Goal: Find contact information: Find contact information

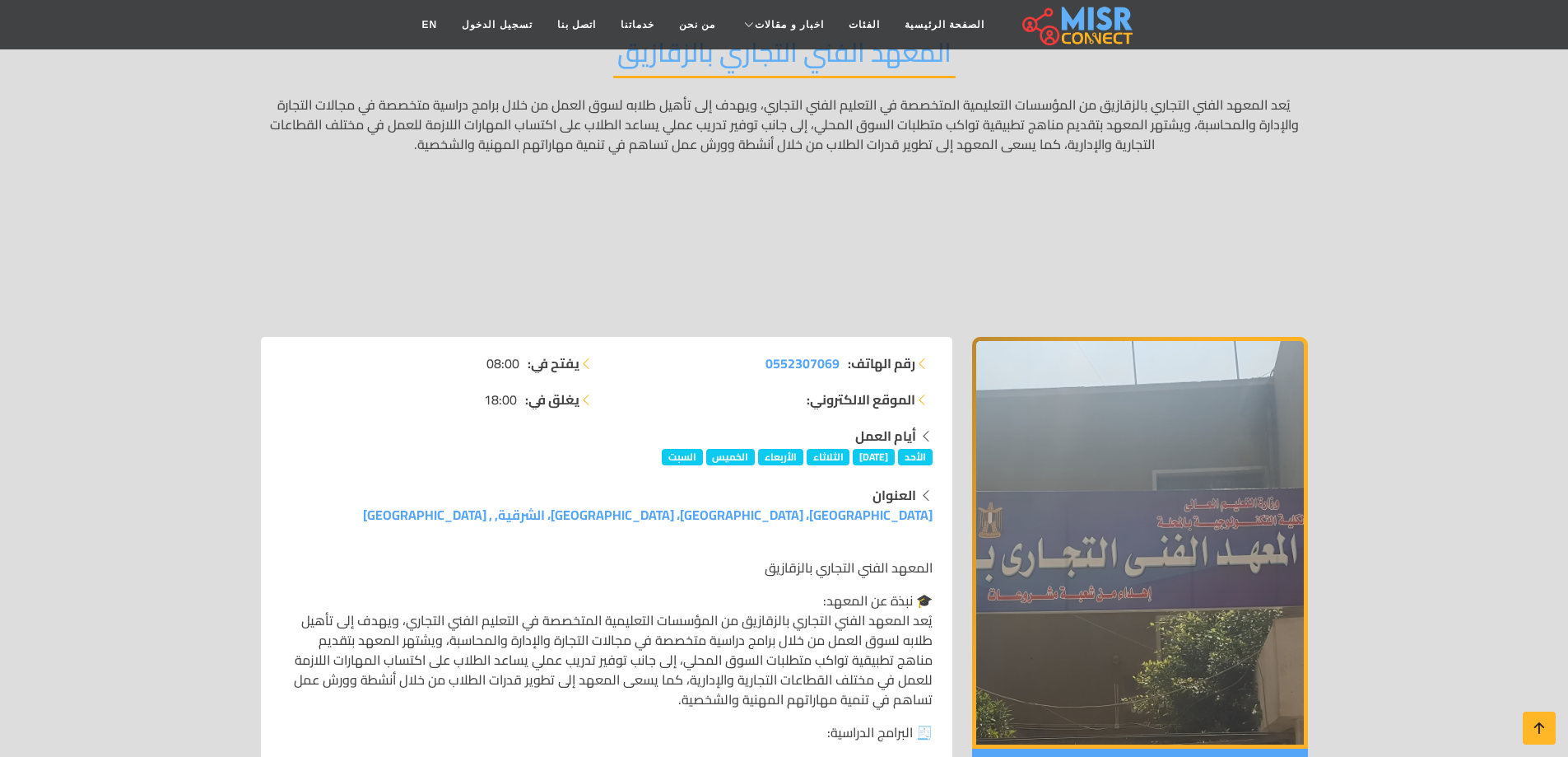
scroll to position [247, 0]
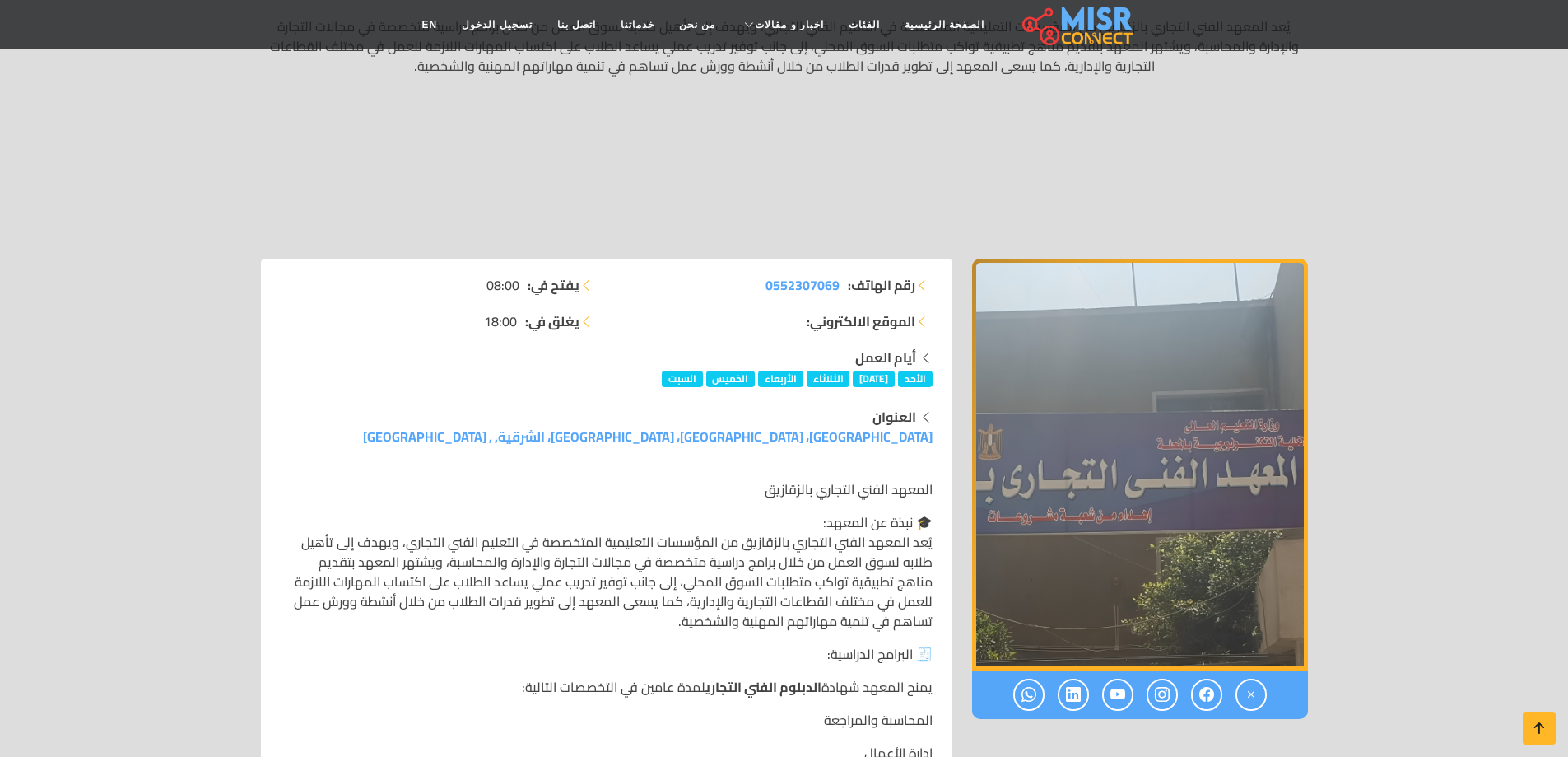
click at [1088, 511] on img "1 / 1" at bounding box center [1140, 464] width 335 height 412
click at [1247, 543] on img "1 / 1" at bounding box center [1140, 464] width 335 height 412
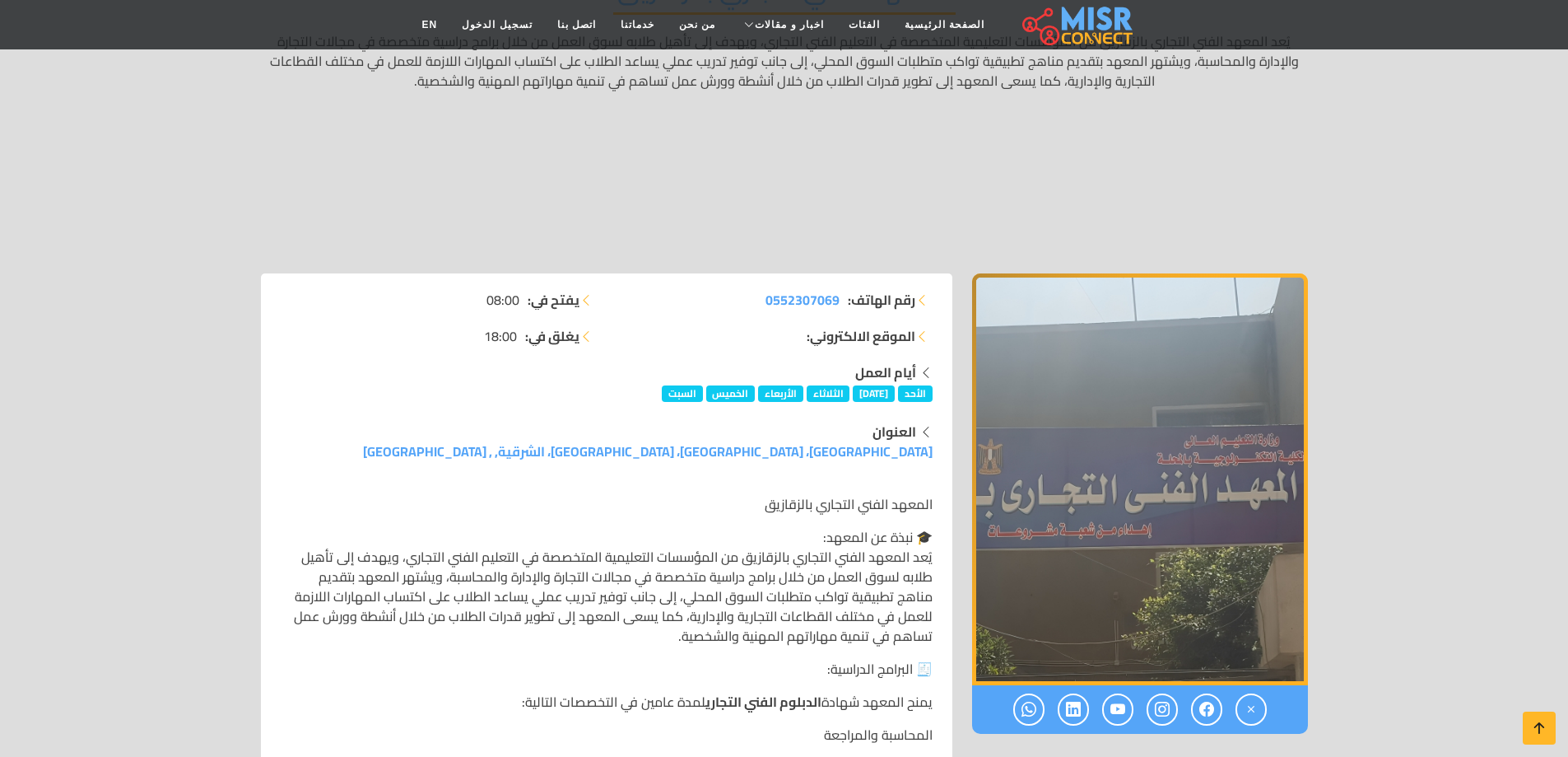
scroll to position [0, 0]
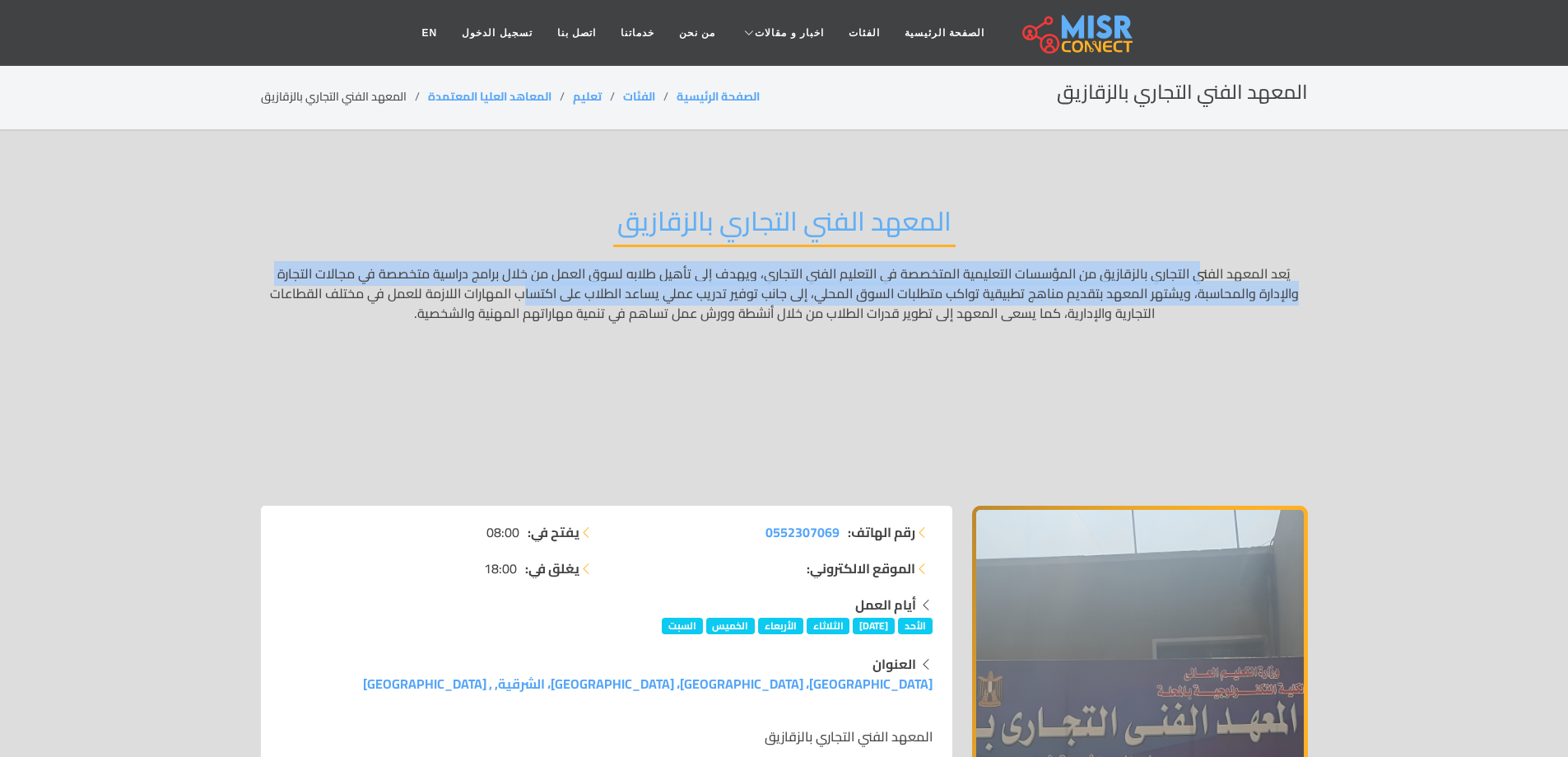
drag, startPoint x: 1141, startPoint y: 268, endPoint x: 573, endPoint y: 297, distance: 568.7
click at [573, 297] on p "يُعد المعهد الفني التجاري بالزقازيق من المؤسسات التعليمية المتخصصة في التعليم ا…" at bounding box center [784, 372] width 1047 height 218
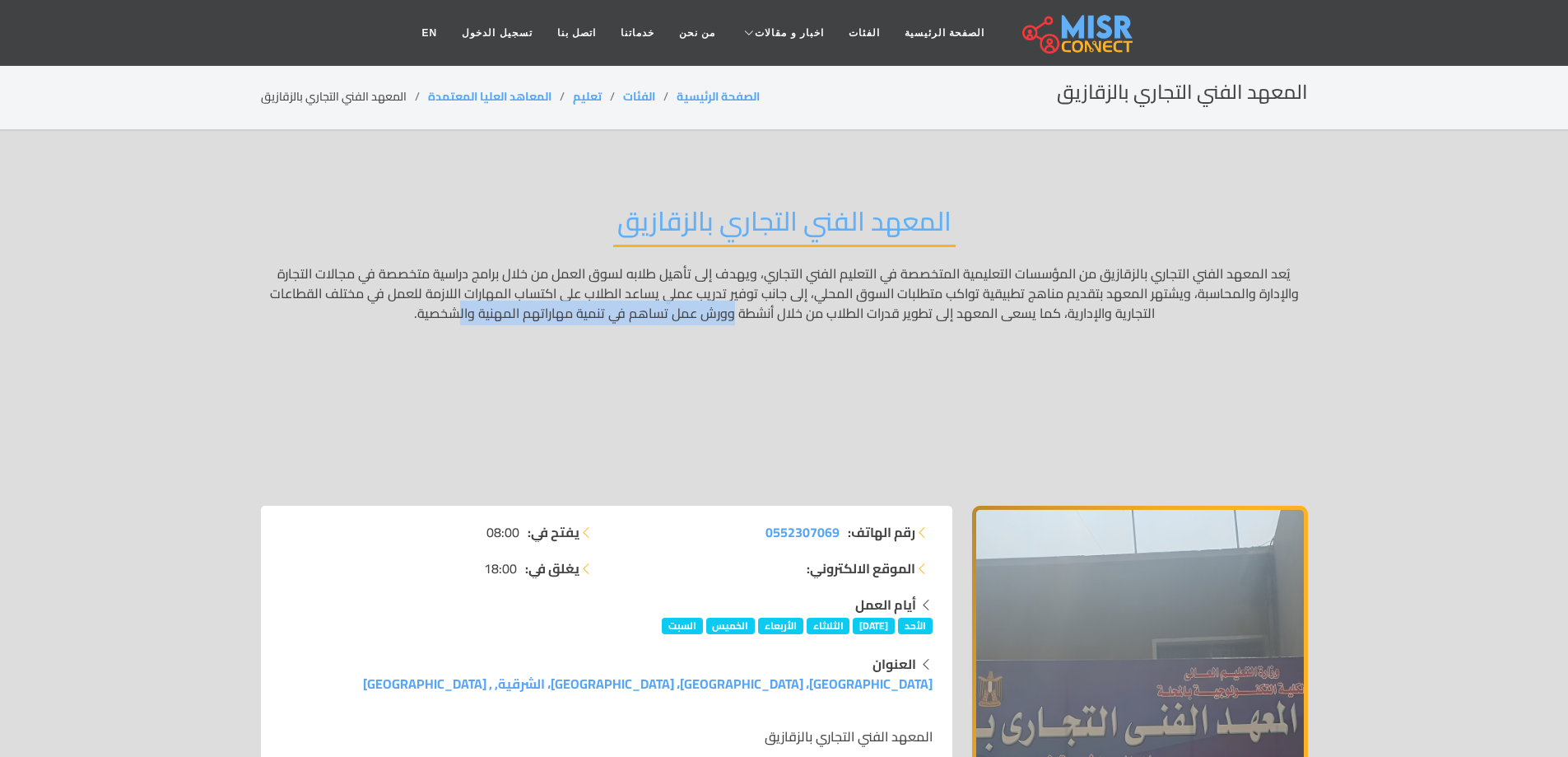
drag, startPoint x: 484, startPoint y: 314, endPoint x: 757, endPoint y: 323, distance: 273.1
click at [757, 323] on p "يُعد المعهد الفني التجاري بالزقازيق من المؤسسات التعليمية المتخصصة في التعليم ا…" at bounding box center [784, 372] width 1047 height 218
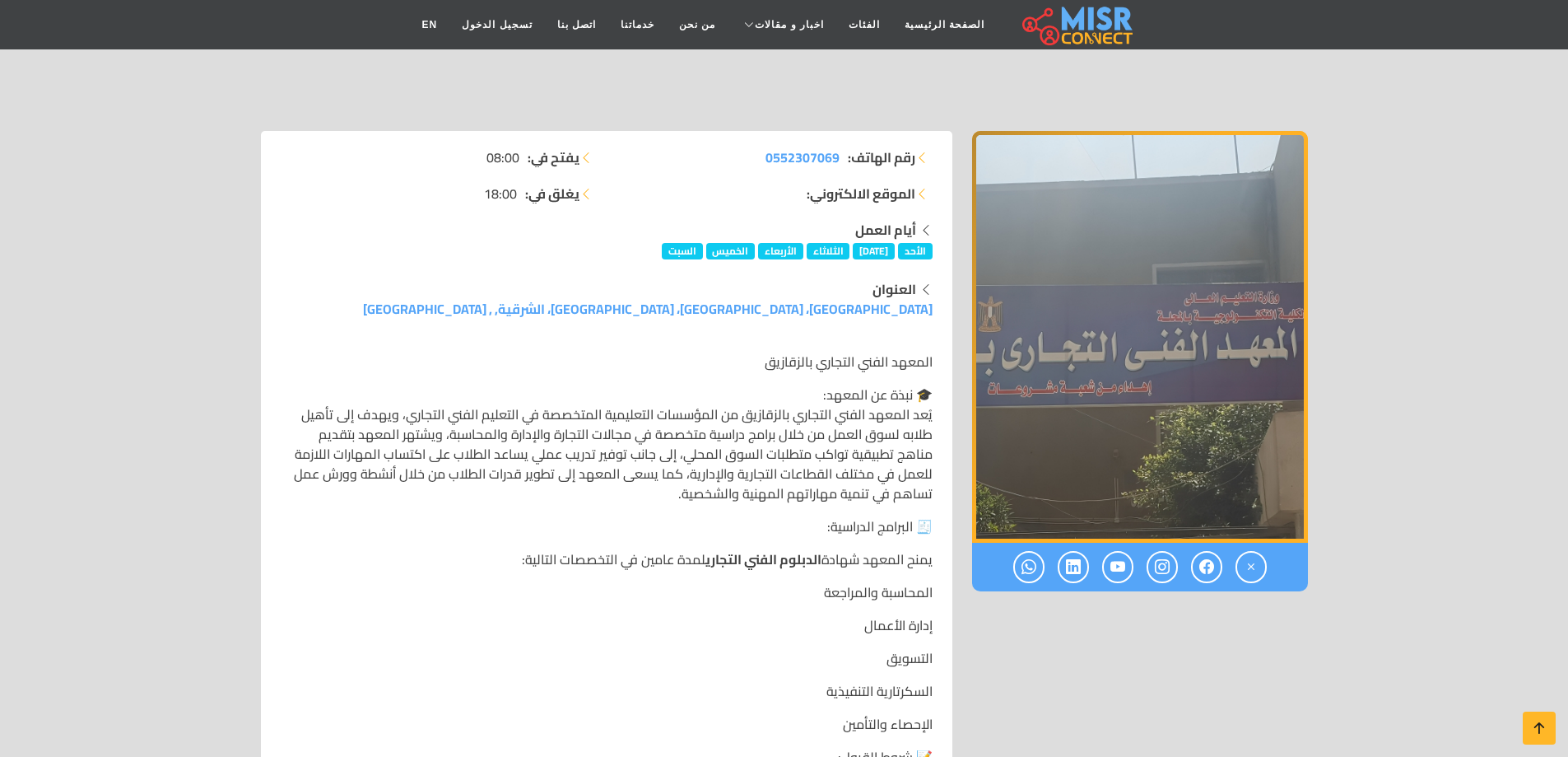
scroll to position [412, 0]
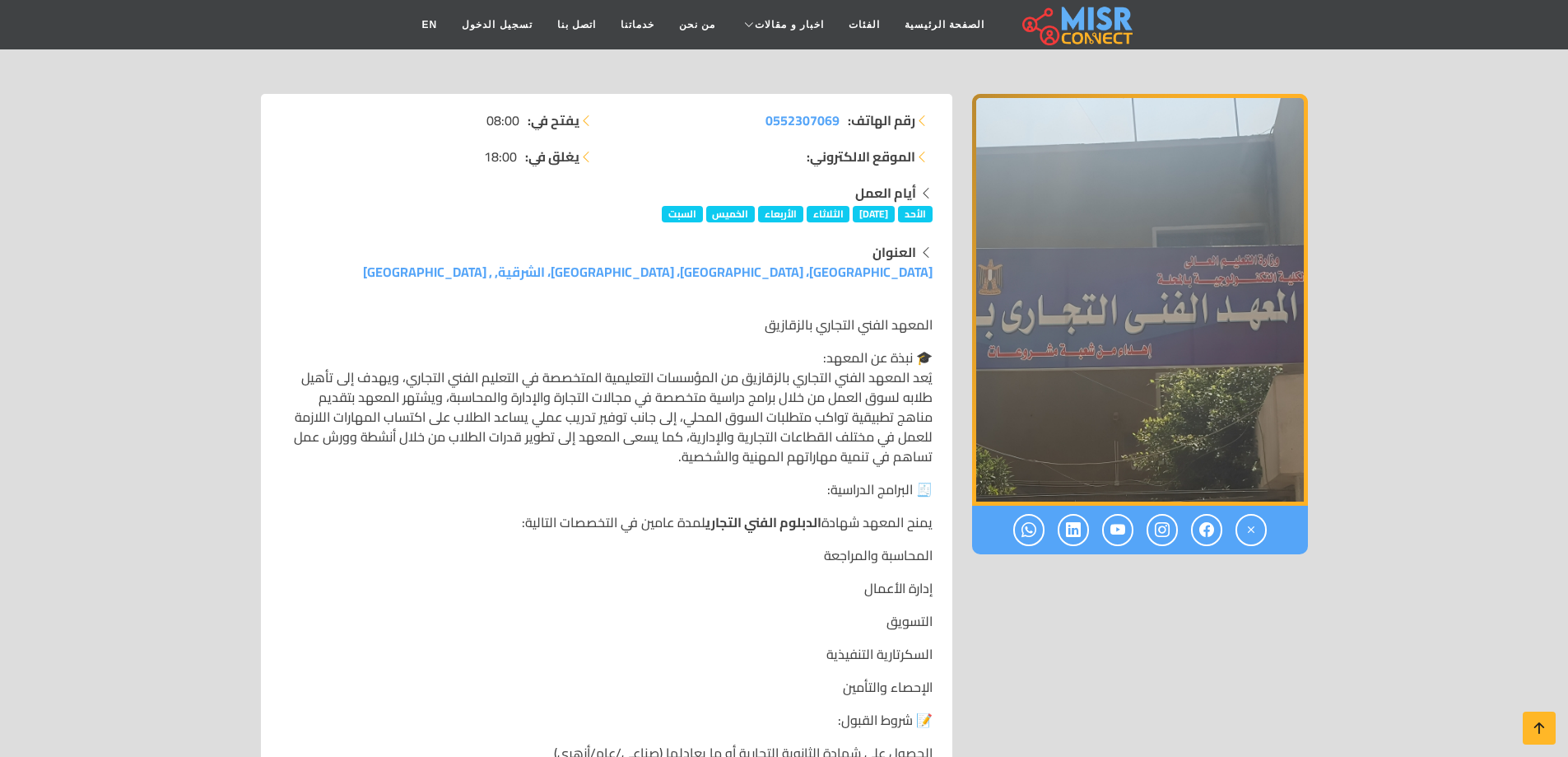
drag, startPoint x: 612, startPoint y: 524, endPoint x: 503, endPoint y: 528, distance: 109.1
click at [503, 528] on p "يمنح المعهد شهادة الدبلوم الفني التجاري لمدة عامين في التخصصات التالية:" at bounding box center [606, 522] width 652 height 20
drag, startPoint x: 889, startPoint y: 551, endPoint x: 807, endPoint y: 555, distance: 82.1
click at [807, 555] on p "المحاسبة والمراجعة" at bounding box center [606, 555] width 652 height 20
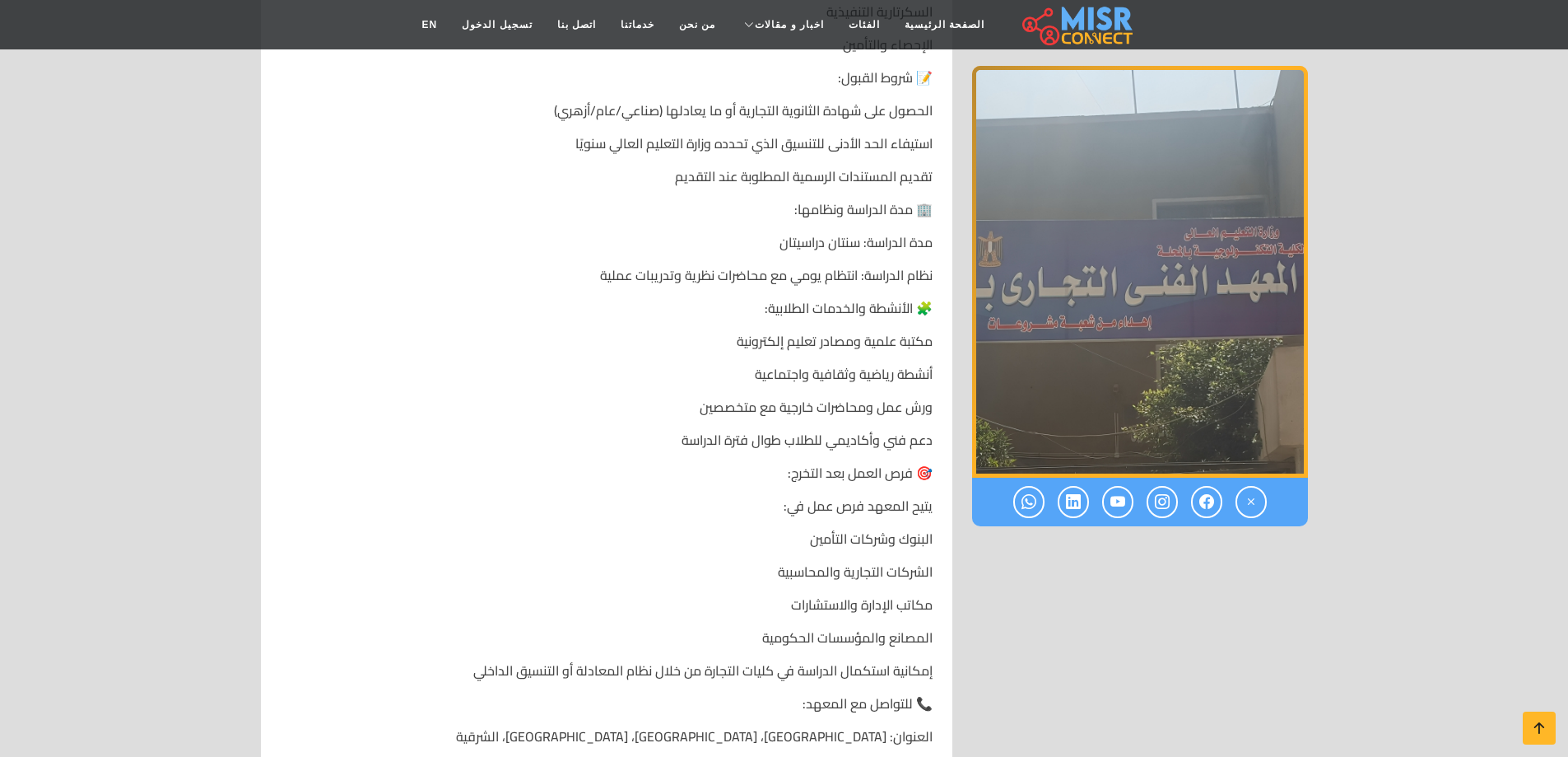
scroll to position [1235, 0]
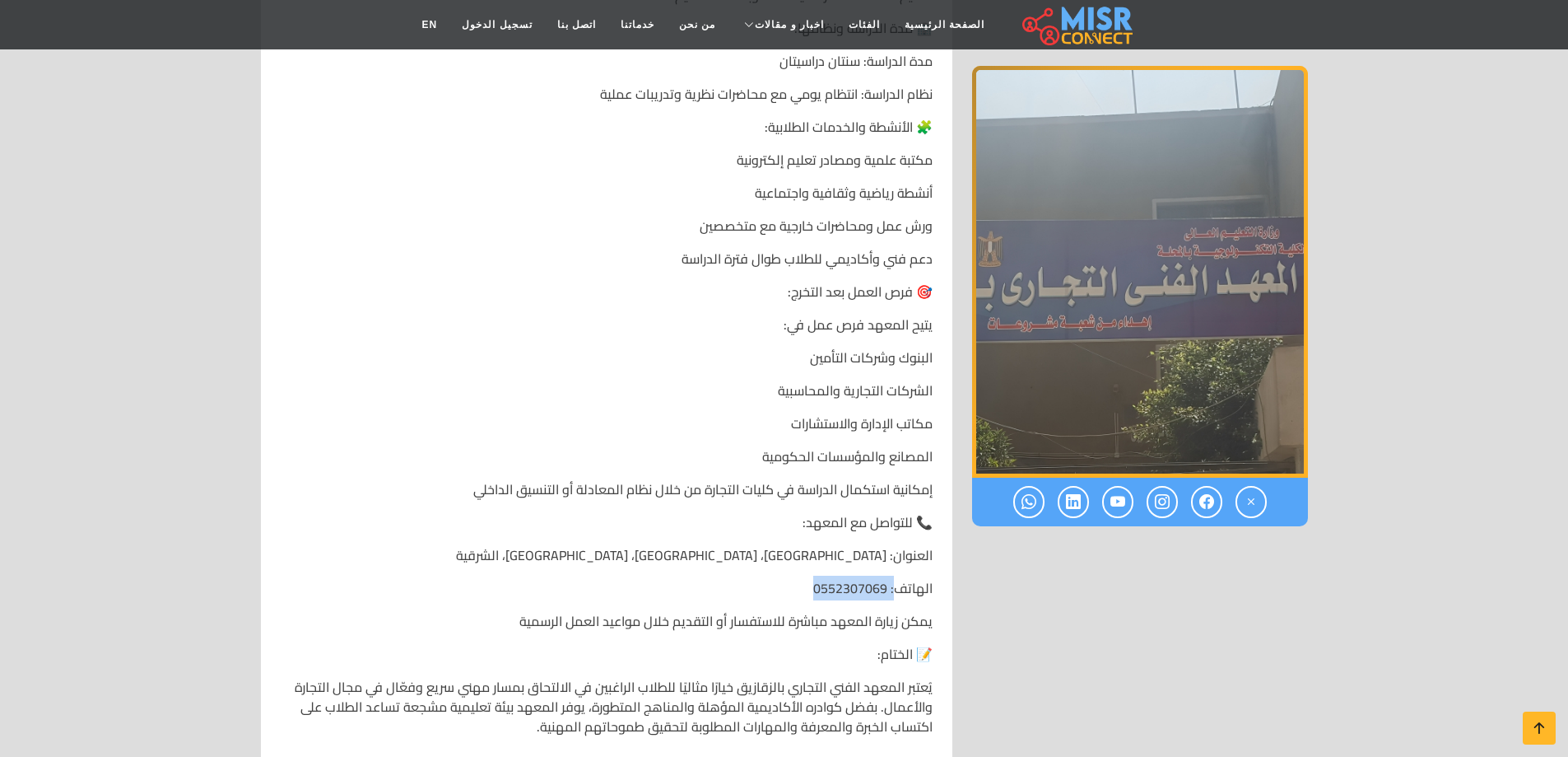
drag, startPoint x: 891, startPoint y: 591, endPoint x: 721, endPoint y: 590, distance: 170.0
click at [721, 590] on p "الهاتف: 0552307069" at bounding box center [606, 588] width 652 height 20
click at [831, 603] on div "المعهد الفني التجاري بالزقازيق 🎓 نبذة عن المعهد: يُعد المعهد الفني التجاري بالز…" at bounding box center [606, 113] width 672 height 1272
click at [846, 590] on p "الهاتف: 0552307069" at bounding box center [606, 588] width 652 height 20
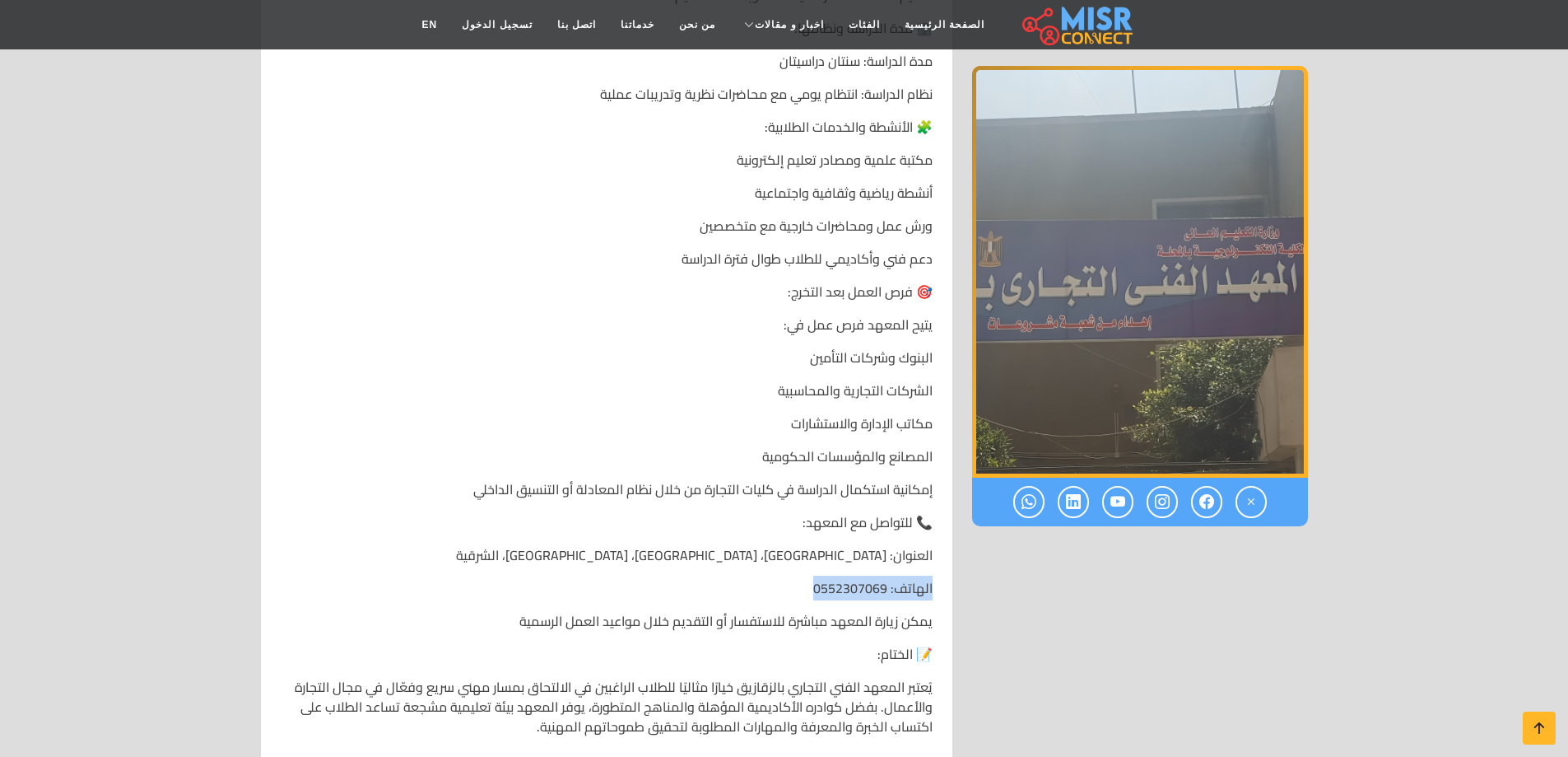
click at [846, 590] on p "الهاتف: 0552307069" at bounding box center [606, 588] width 652 height 20
click at [847, 595] on p "الهاتف: 0552307069" at bounding box center [606, 588] width 652 height 20
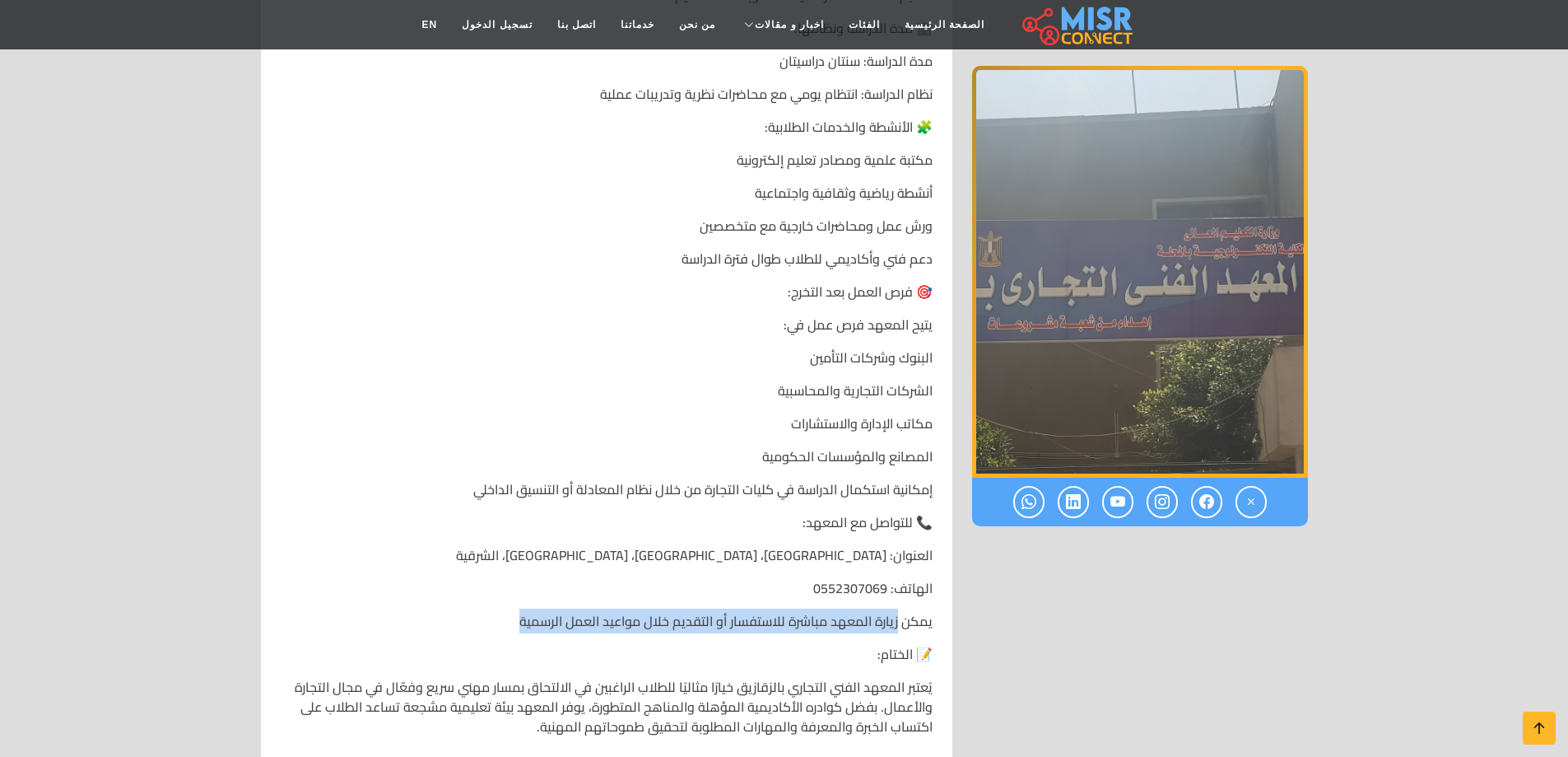
drag, startPoint x: 892, startPoint y: 619, endPoint x: 518, endPoint y: 625, distance: 374.0
click at [518, 625] on p "يمكن زيارة المعهد مباشرة للاستفسار أو التقديم خلال مواعيد العمل الرسمية" at bounding box center [606, 620] width 652 height 20
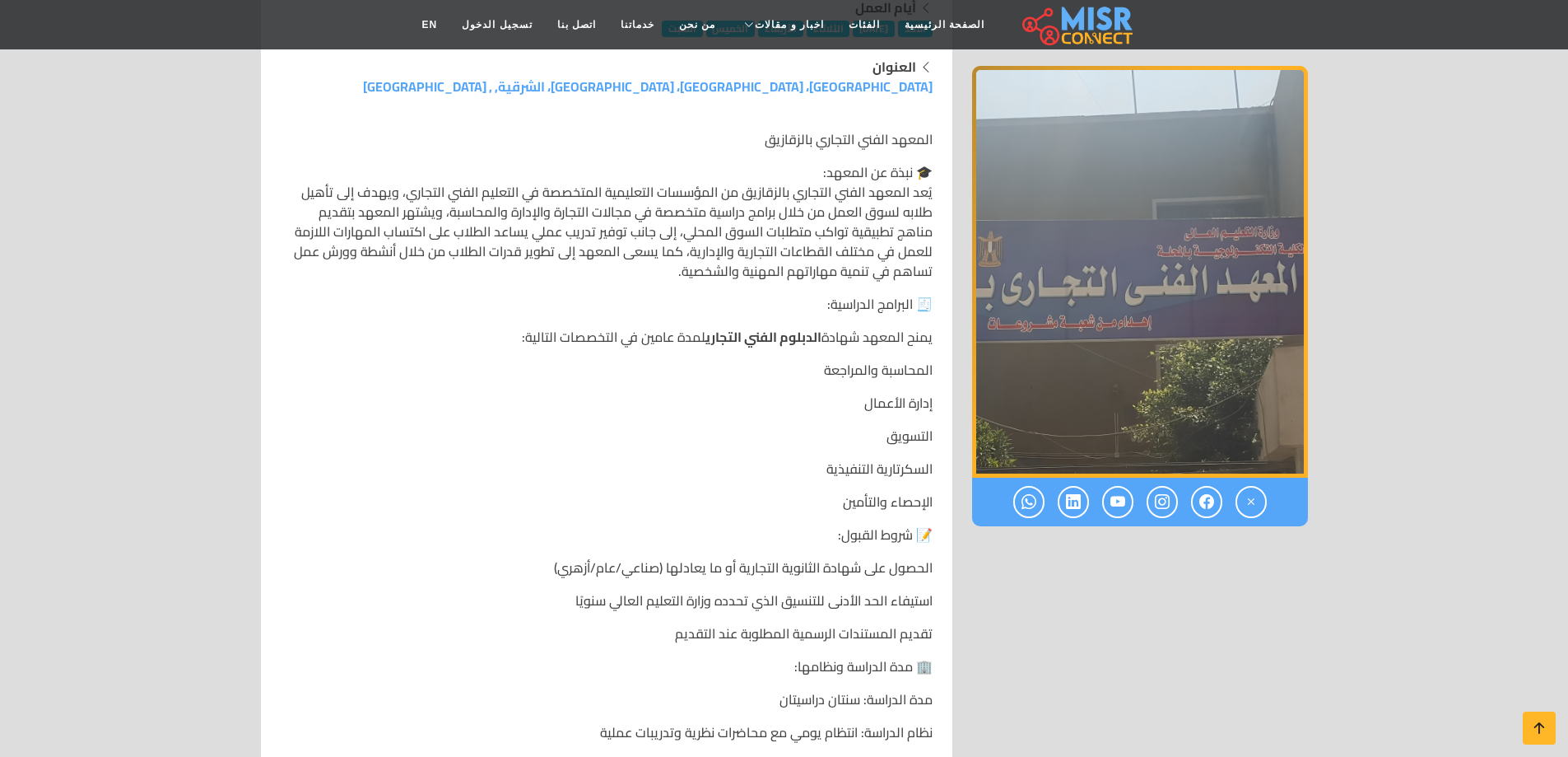
scroll to position [330, 0]
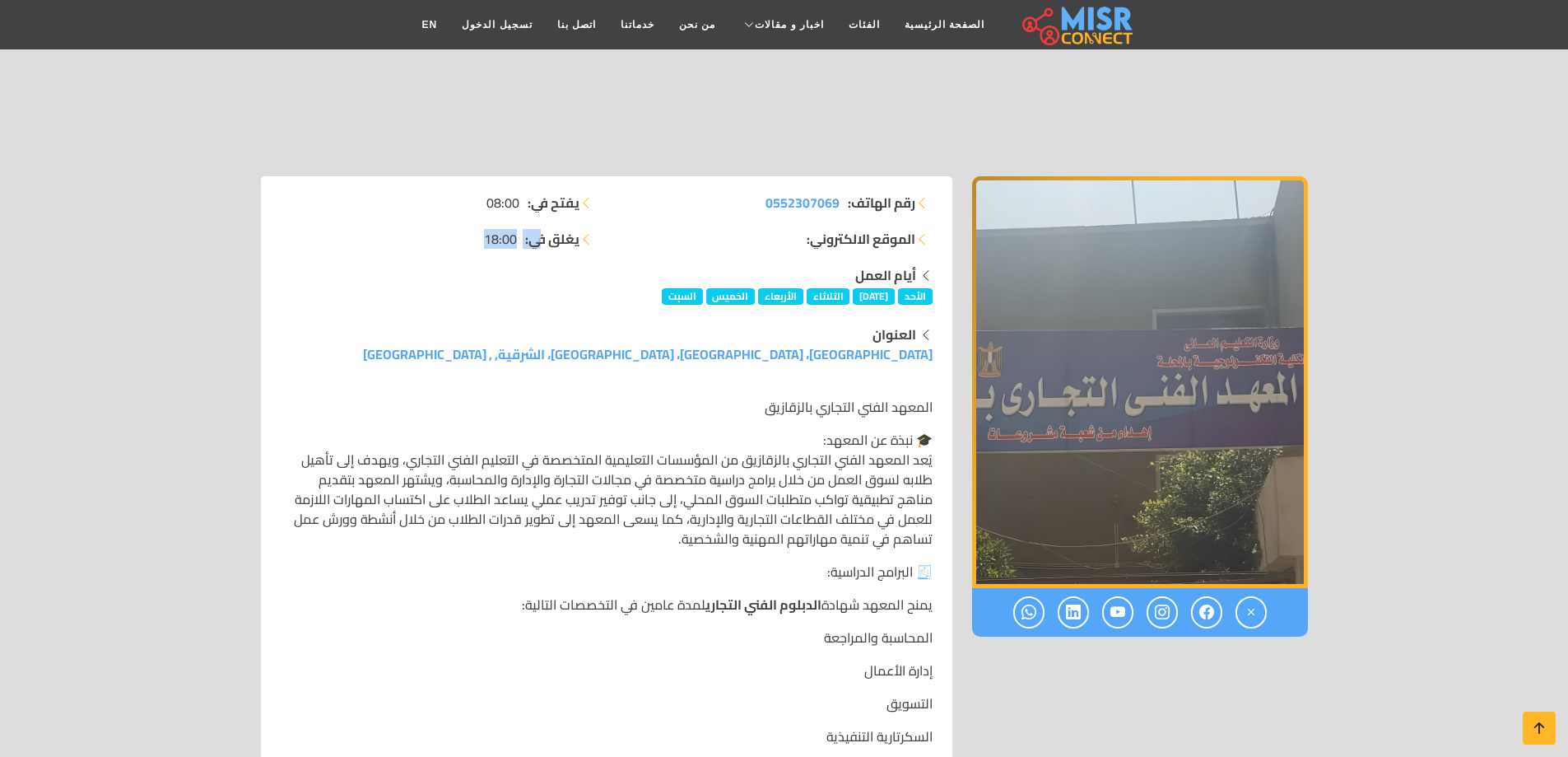
drag, startPoint x: 535, startPoint y: 239, endPoint x: 438, endPoint y: 237, distance: 97.0
click at [438, 237] on li "يغلق في: 18:00" at bounding box center [439, 238] width 317 height 20
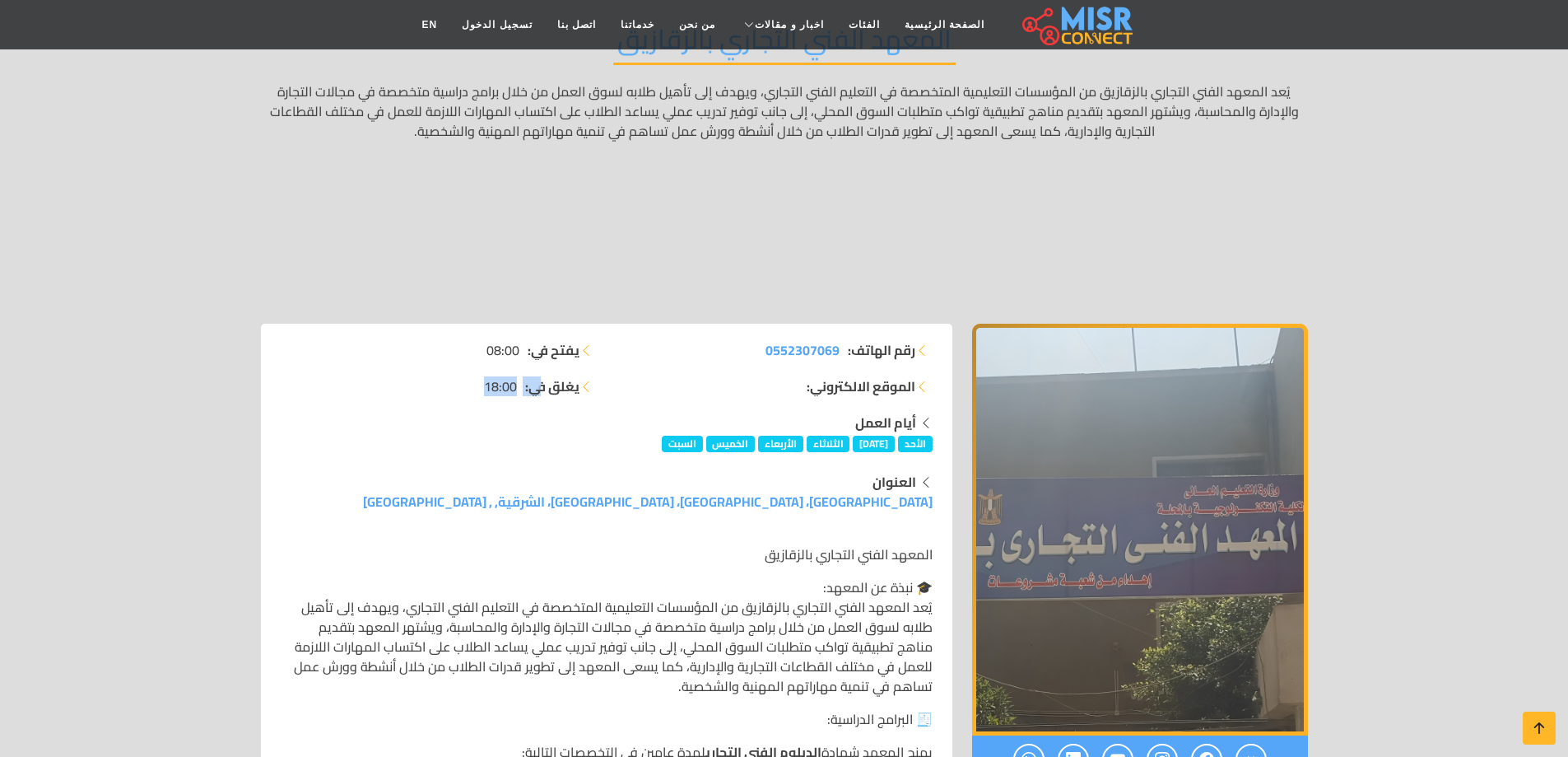
scroll to position [0, 0]
